Goal: Find specific page/section: Find specific page/section

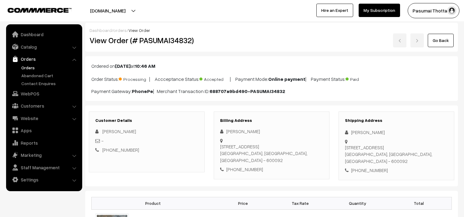
scroll to position [49, 0]
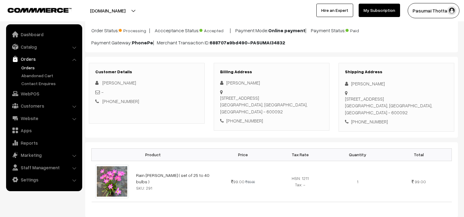
click at [32, 44] on link "Catalog" at bounding box center [44, 46] width 72 height 11
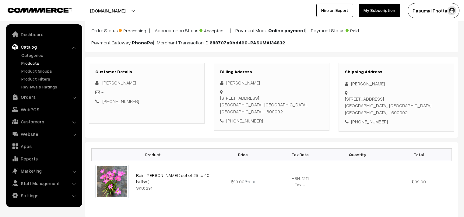
click at [37, 63] on link "Products" at bounding box center [50, 63] width 60 height 6
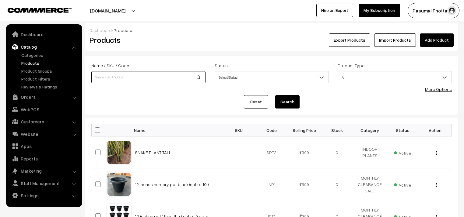
click at [134, 78] on input at bounding box center [148, 77] width 114 height 12
type input "c25"
click at [296, 102] on button "Search" at bounding box center [287, 101] width 24 height 13
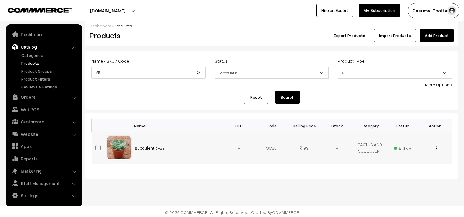
scroll to position [6, 0]
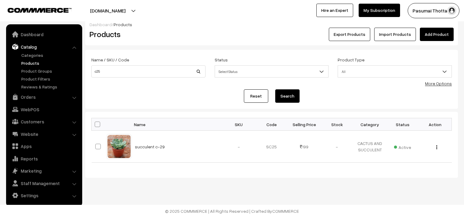
drag, startPoint x: 116, startPoint y: 65, endPoint x: 117, endPoint y: 70, distance: 5.2
click at [117, 68] on div "Name / SKU / Code c25" at bounding box center [148, 67] width 114 height 22
click at [117, 71] on input "c25" at bounding box center [148, 71] width 114 height 12
type input "c"
type input "succulant c25"
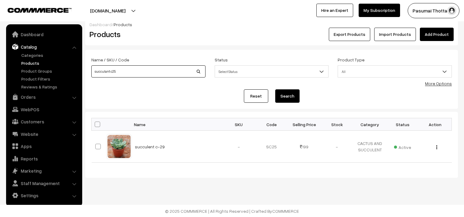
click at [275, 90] on button "Search" at bounding box center [287, 96] width 24 height 13
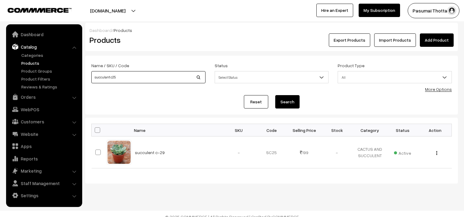
click at [124, 79] on input "succulant c25" at bounding box center [148, 77] width 114 height 12
type input "succulant"
click at [275, 95] on button "Search" at bounding box center [287, 101] width 24 height 13
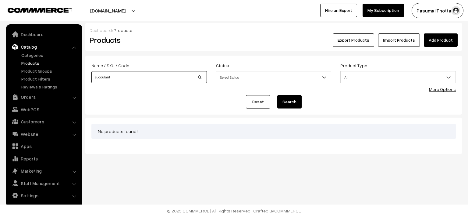
click at [115, 74] on input "succulant" at bounding box center [148, 77] width 115 height 12
type input "succulant"
click at [277, 95] on button "Search" at bounding box center [289, 101] width 24 height 13
click at [123, 71] on div "Name / SKU / Code succulant" at bounding box center [148, 73] width 115 height 22
click at [116, 79] on input "succulant" at bounding box center [148, 77] width 115 height 12
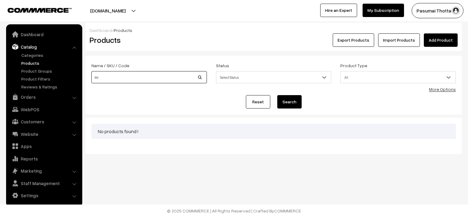
type input "s"
click at [36, 63] on link "Products" at bounding box center [50, 63] width 60 height 6
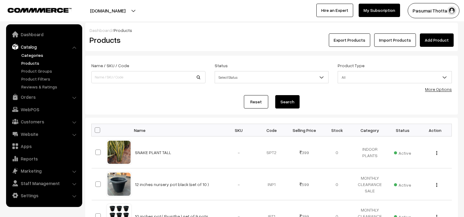
click at [35, 54] on link "Categories" at bounding box center [50, 55] width 60 height 6
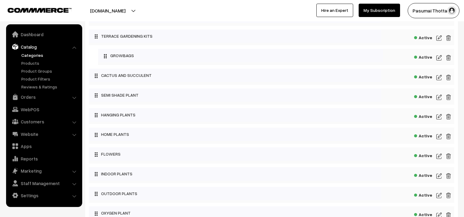
scroll to position [73, 0]
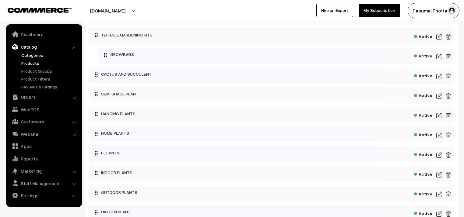
click at [23, 63] on link "Products" at bounding box center [50, 63] width 60 height 6
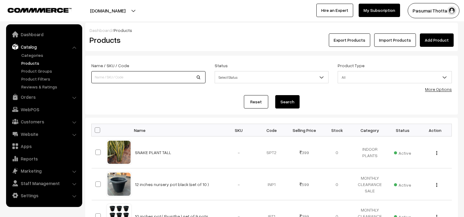
click at [114, 76] on input at bounding box center [148, 77] width 114 height 12
type input "2"
